Goal: Information Seeking & Learning: Learn about a topic

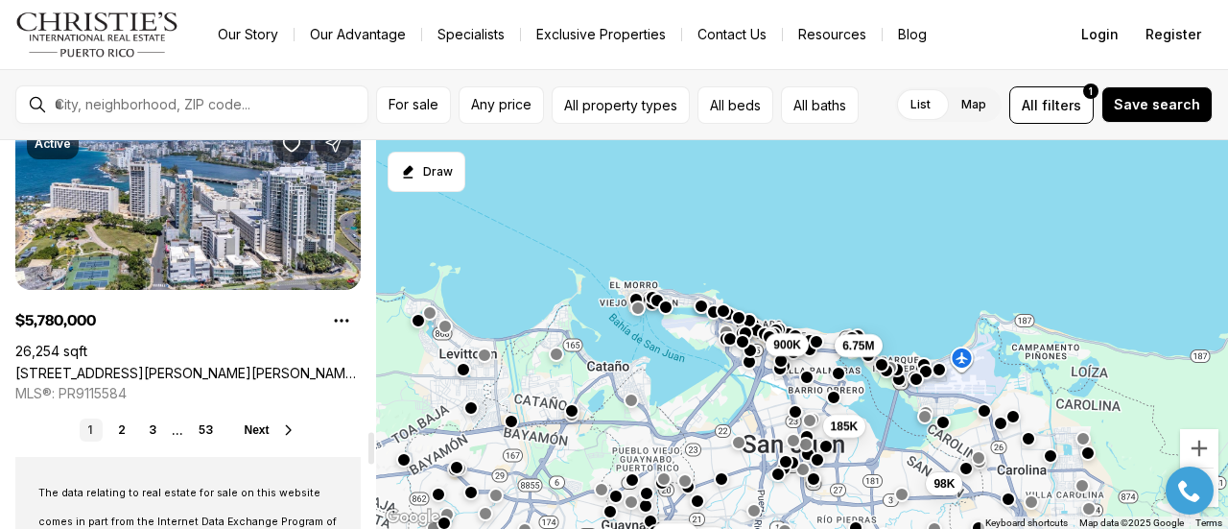
scroll to position [3530, 0]
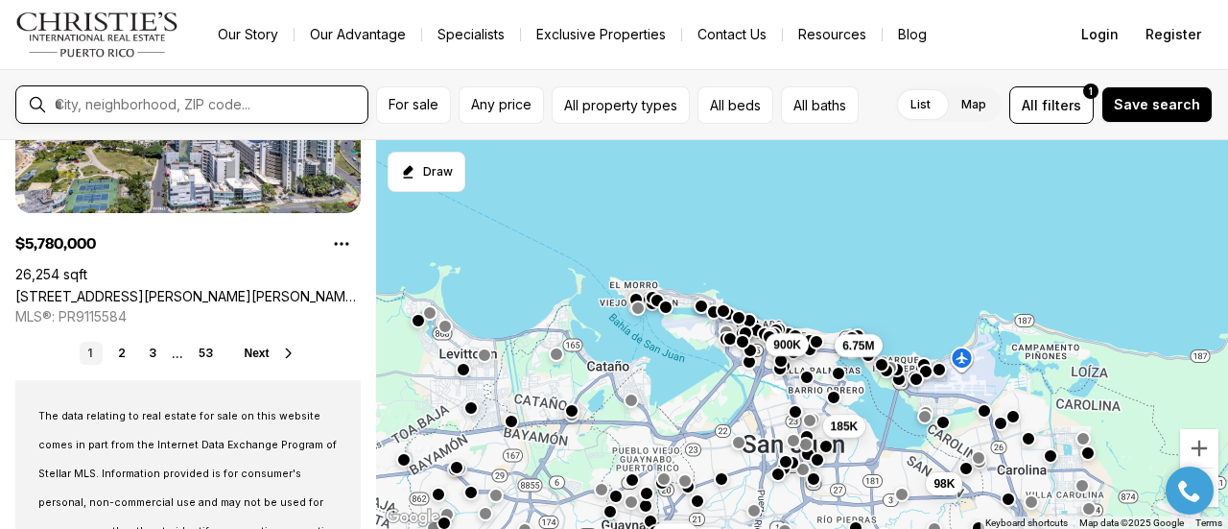
click at [123, 98] on input "text" at bounding box center [207, 104] width 305 height 17
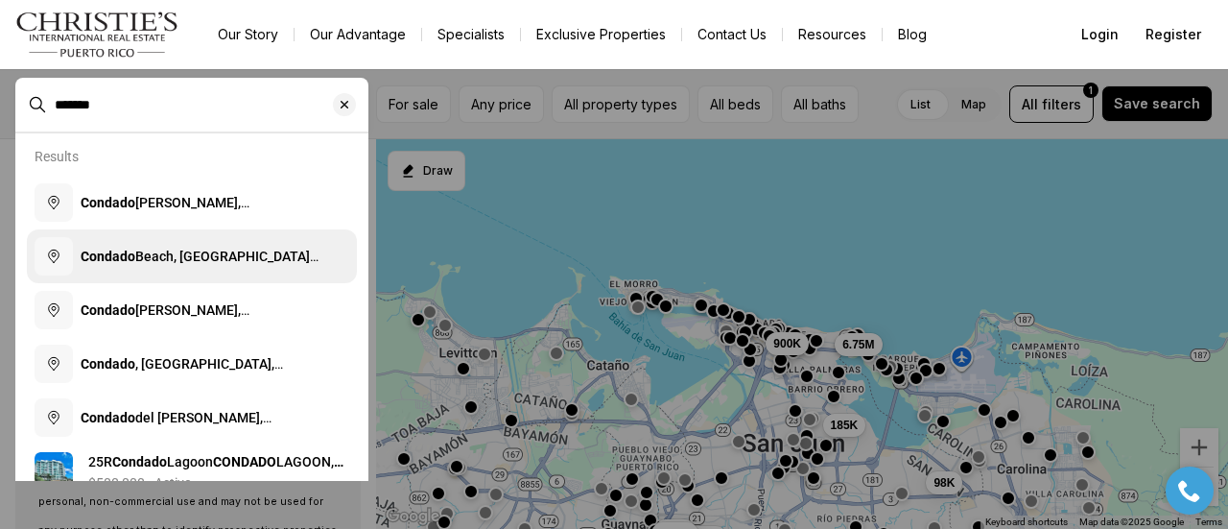
type input "*******"
click at [177, 258] on span "Condado Beach, San Juan, Puerto Rico" at bounding box center [200, 265] width 238 height 35
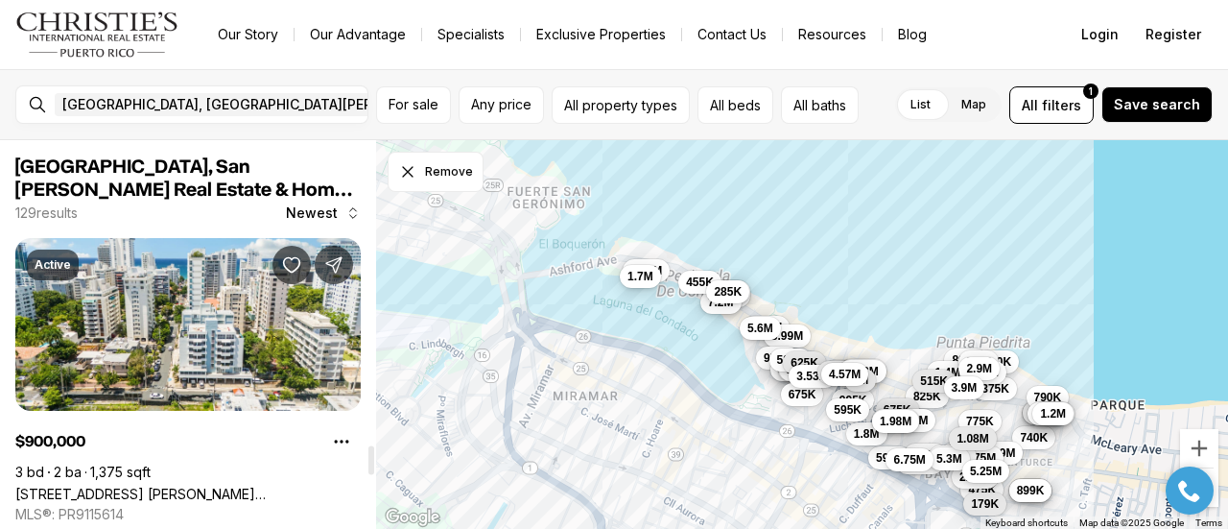
click at [366, 459] on div at bounding box center [371, 334] width 10 height 388
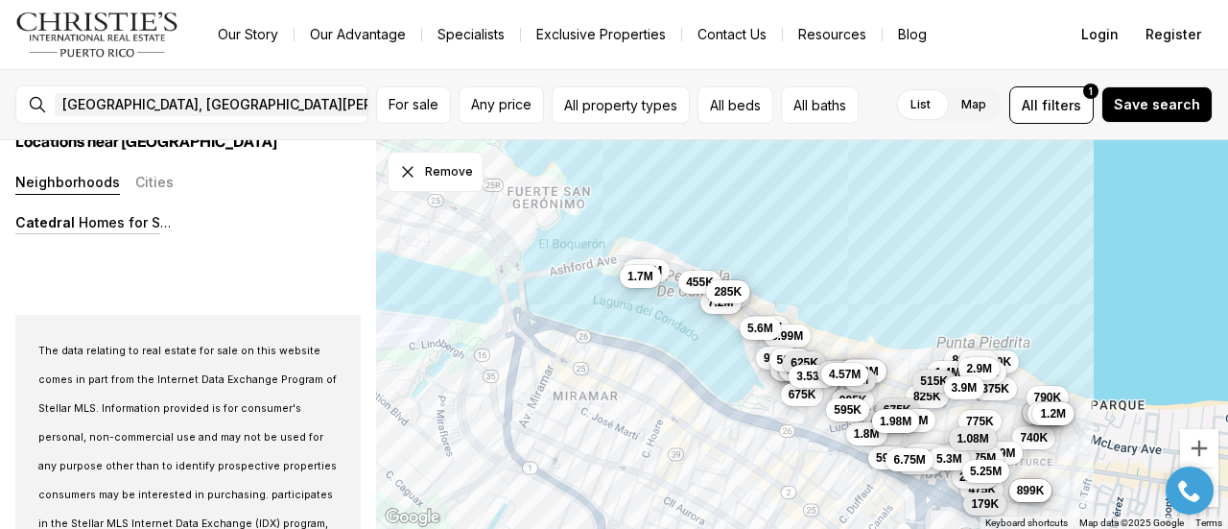
click at [414, 322] on div "3M 740K 585K 985K 575K 725K 790K 475K 935K 2M 900K 2.75M 2.26M 1.45M 550K 595K …" at bounding box center [802, 334] width 852 height 389
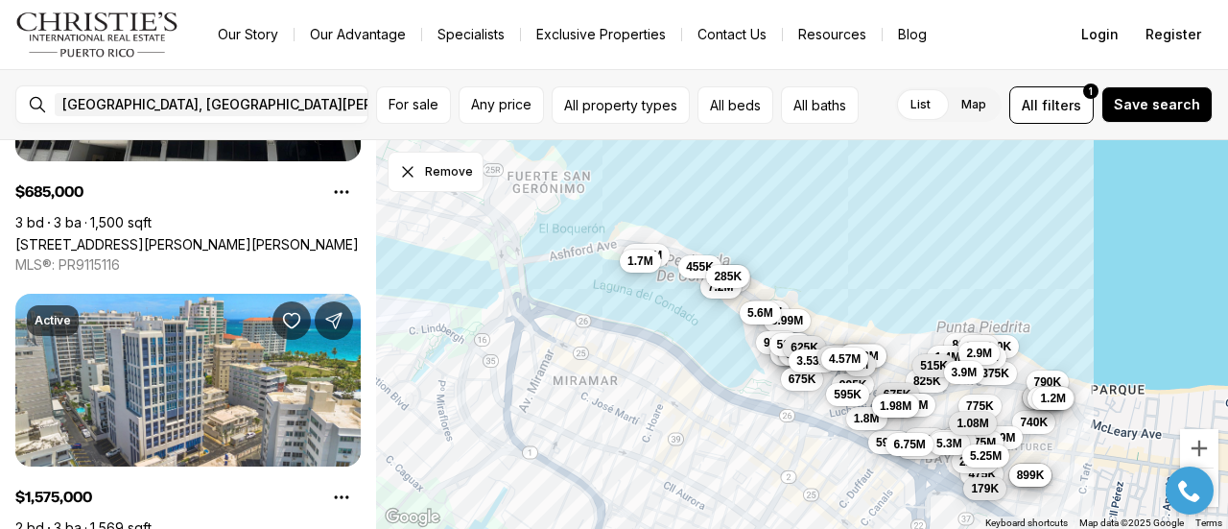
scroll to position [3492, 0]
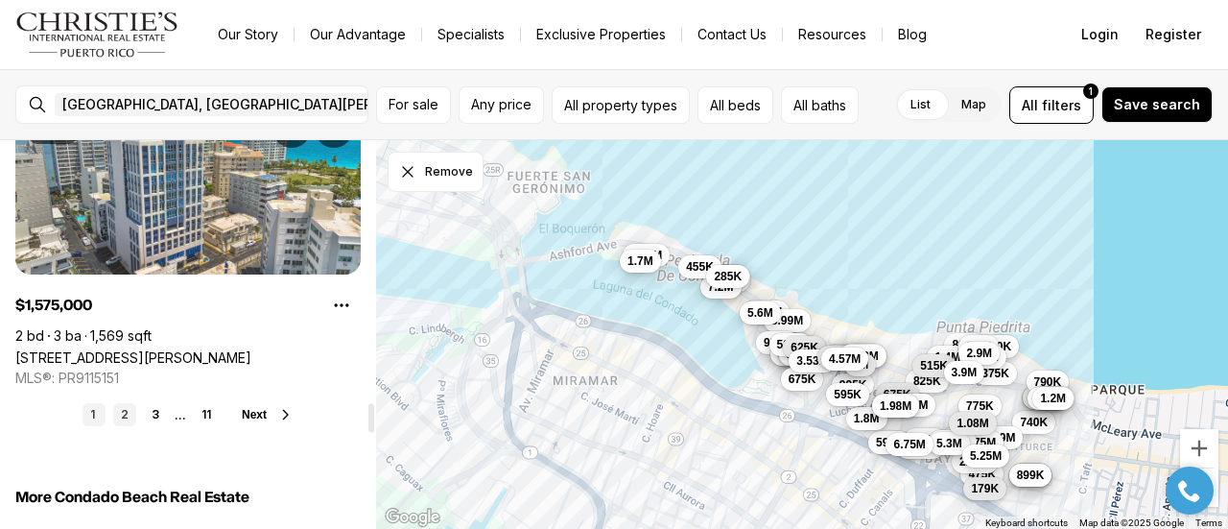
click at [123, 413] on link "2" at bounding box center [124, 414] width 23 height 23
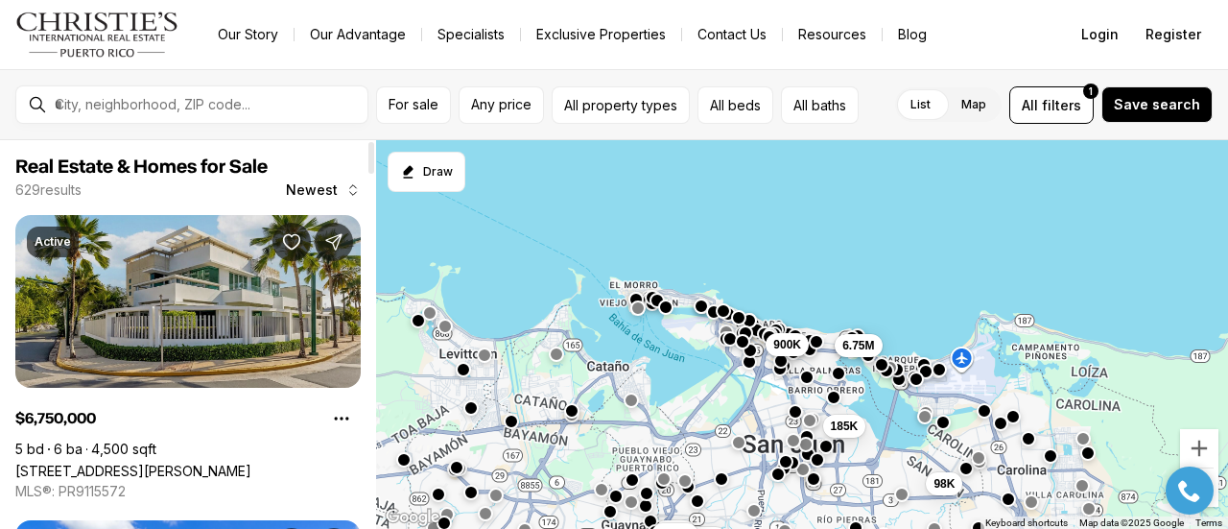
click at [251, 463] on link "[STREET_ADDRESS][PERSON_NAME]" at bounding box center [133, 470] width 236 height 16
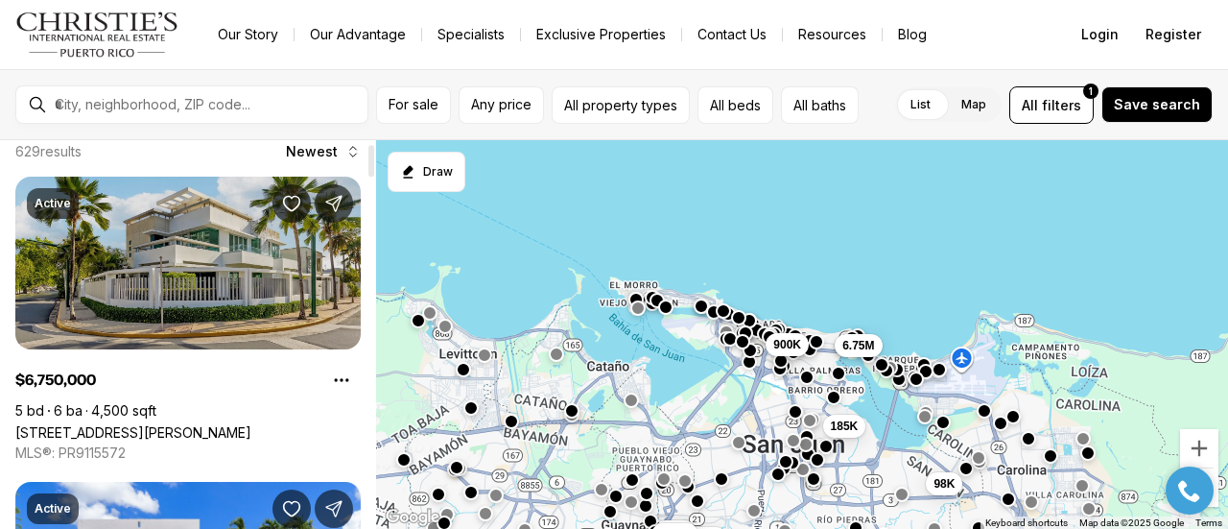
scroll to position [77, 0]
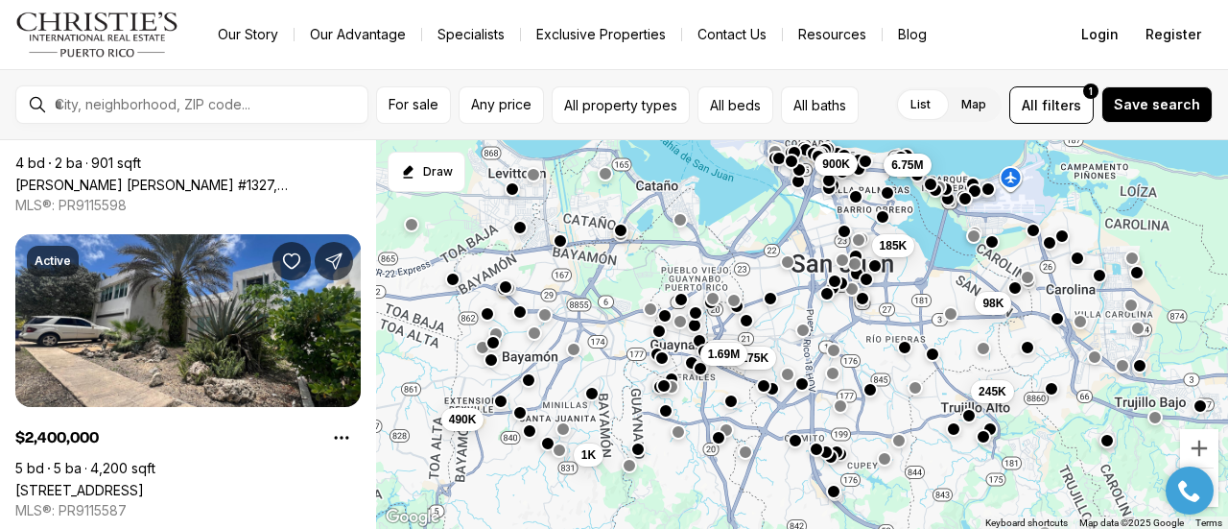
scroll to position [3579, 0]
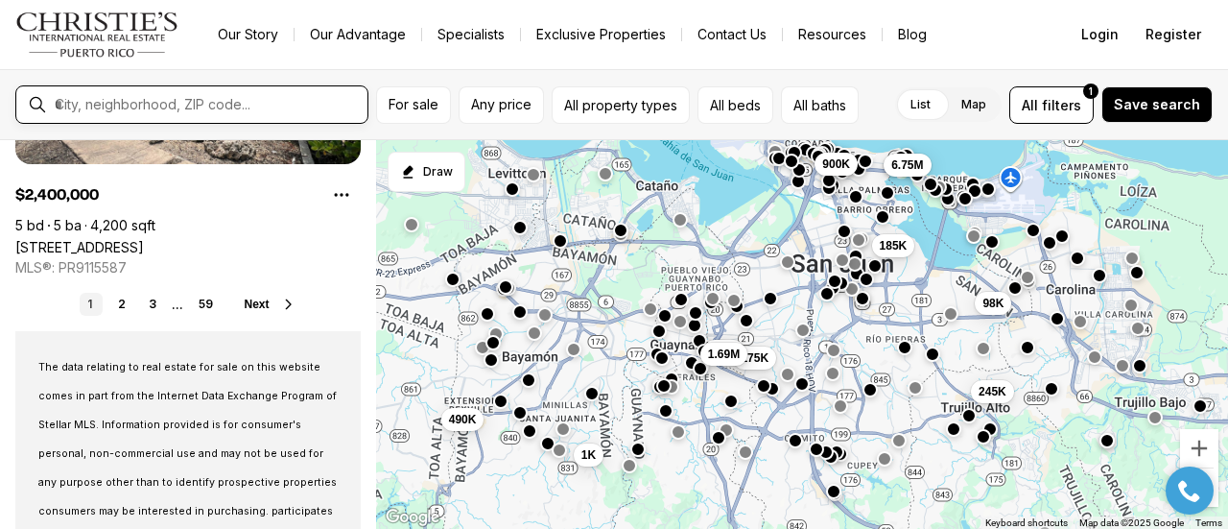
click at [165, 104] on input "text" at bounding box center [207, 104] width 305 height 17
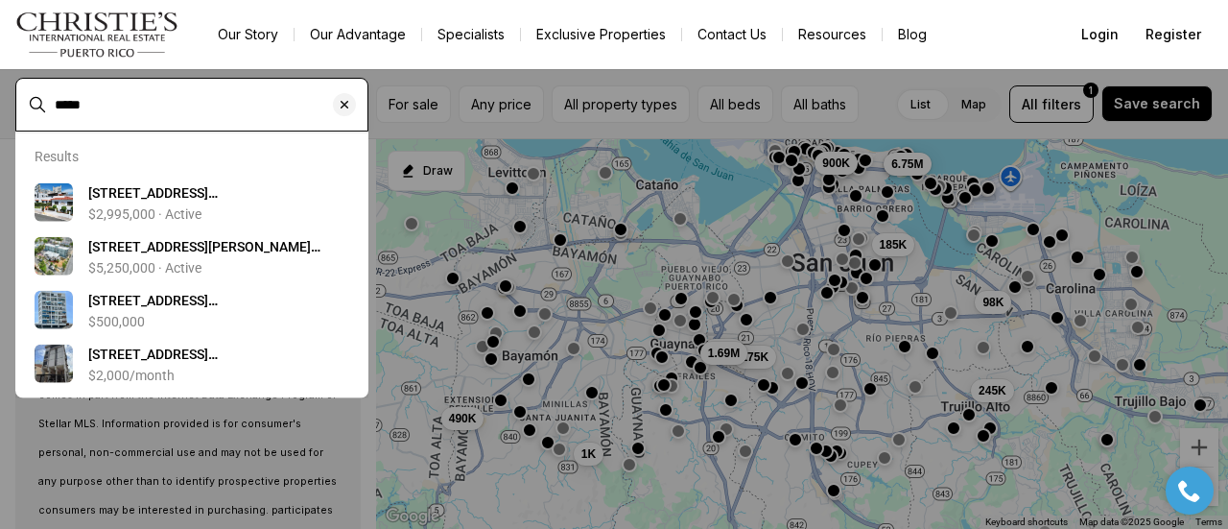
type input "*****"
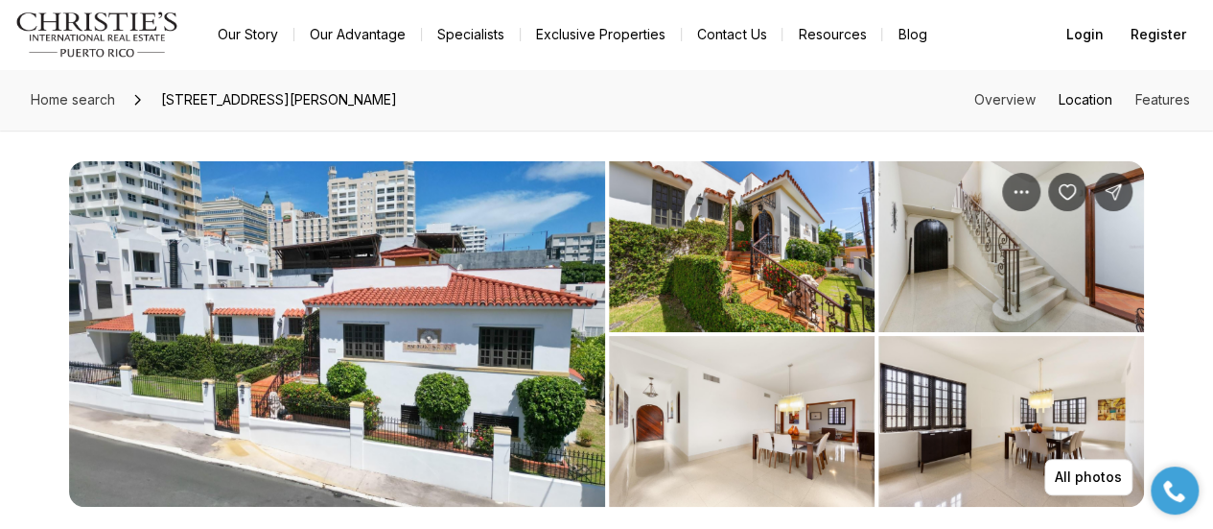
click at [1091, 105] on link "Location" at bounding box center [1086, 99] width 54 height 16
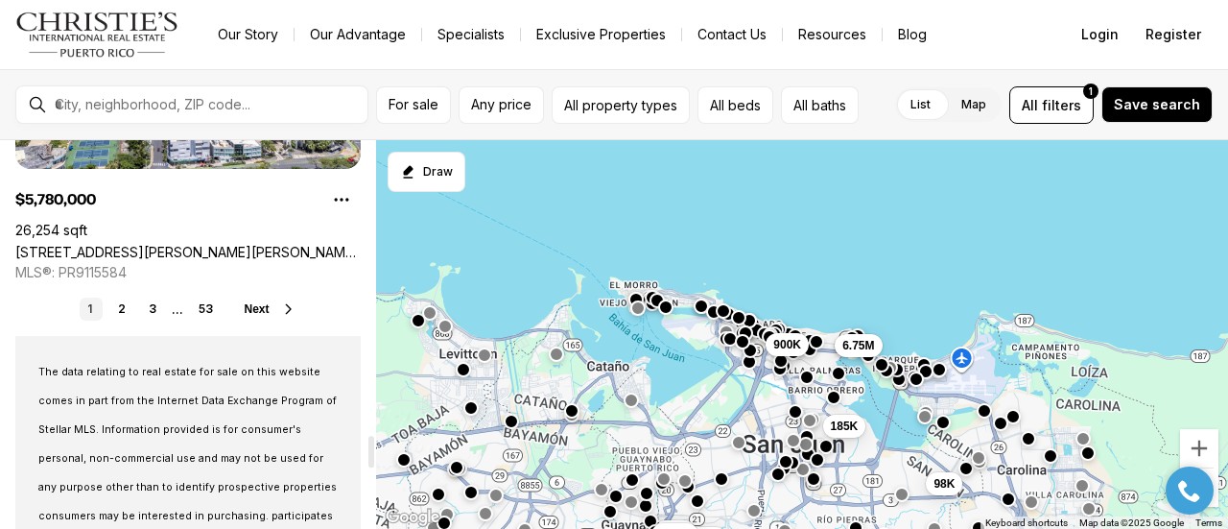
scroll to position [3567, 0]
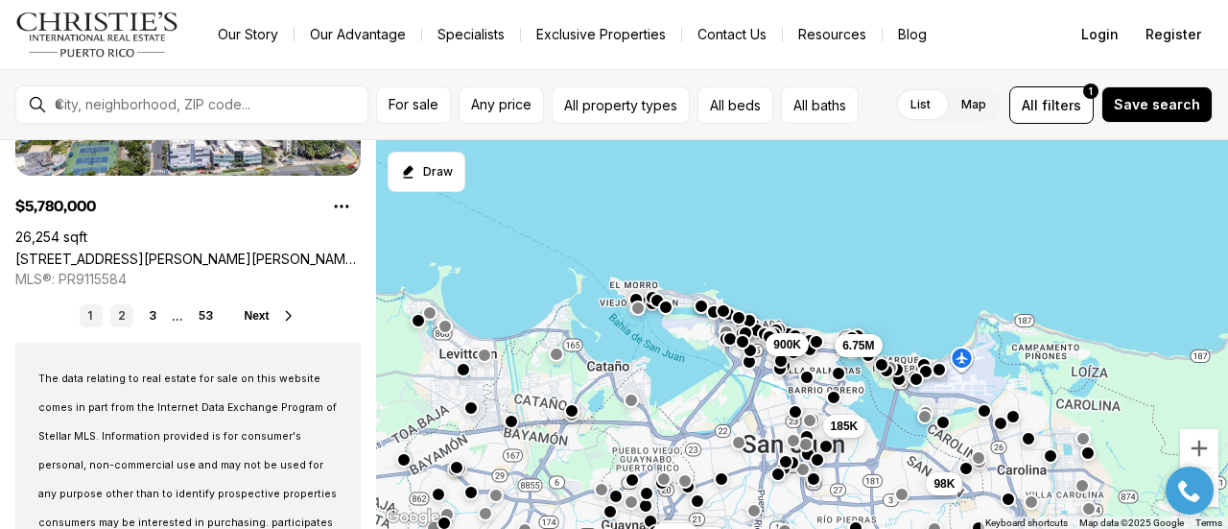
click at [122, 315] on link "2" at bounding box center [121, 315] width 23 height 23
